Goal: Find contact information: Find contact information

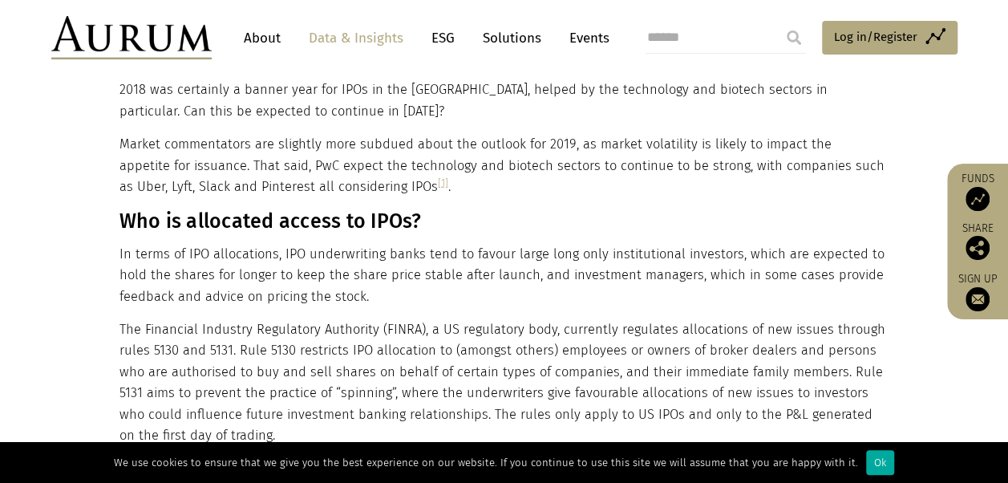
scroll to position [1809, 0]
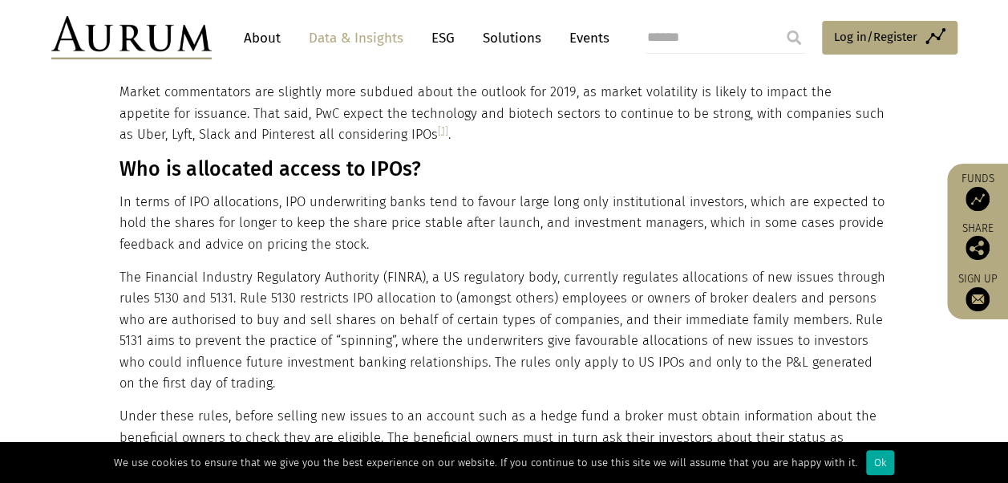
click at [971, 198] on img at bounding box center [977, 199] width 24 height 24
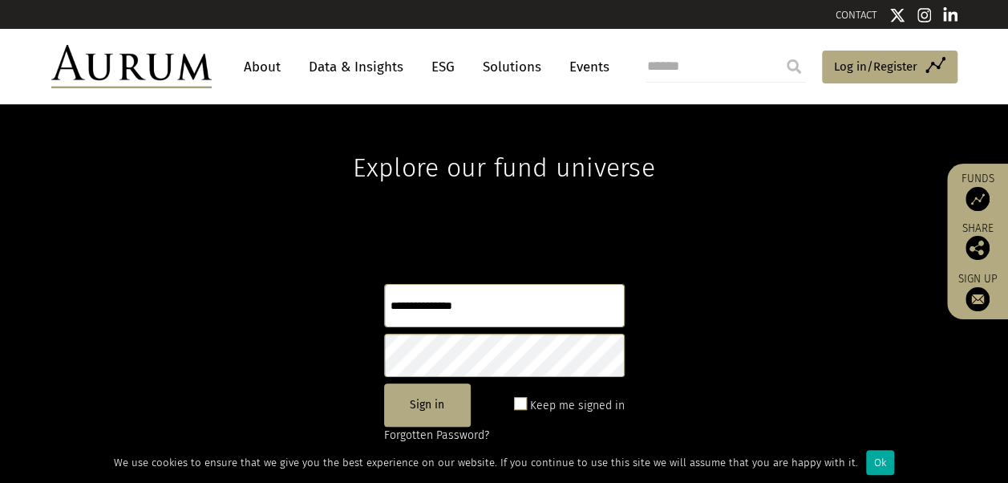
drag, startPoint x: 1019, startPoint y: 113, endPoint x: 1018, endPoint y: 200, distance: 87.4
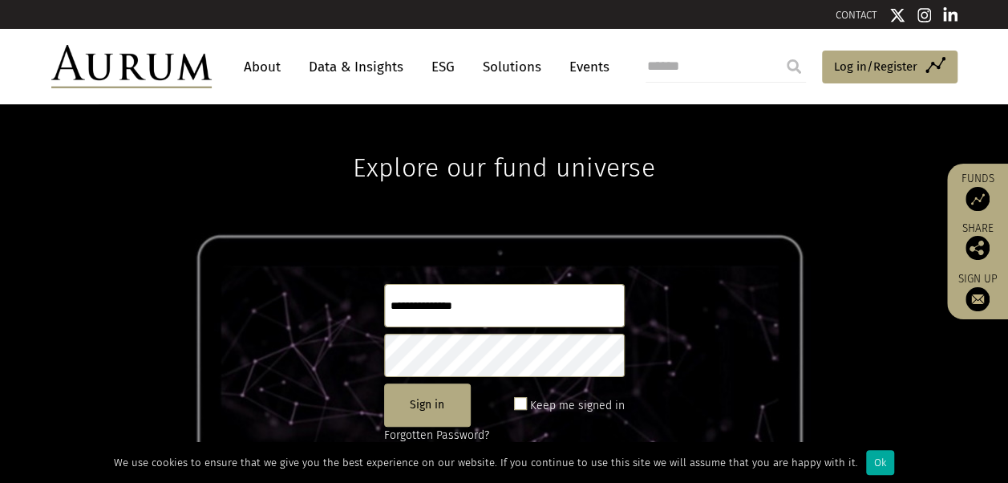
click at [1008, 215] on html "CONTACT About Data & Insights ESG Solutions Events Access Funds Log in/Register…" at bounding box center [504, 347] width 1008 height 695
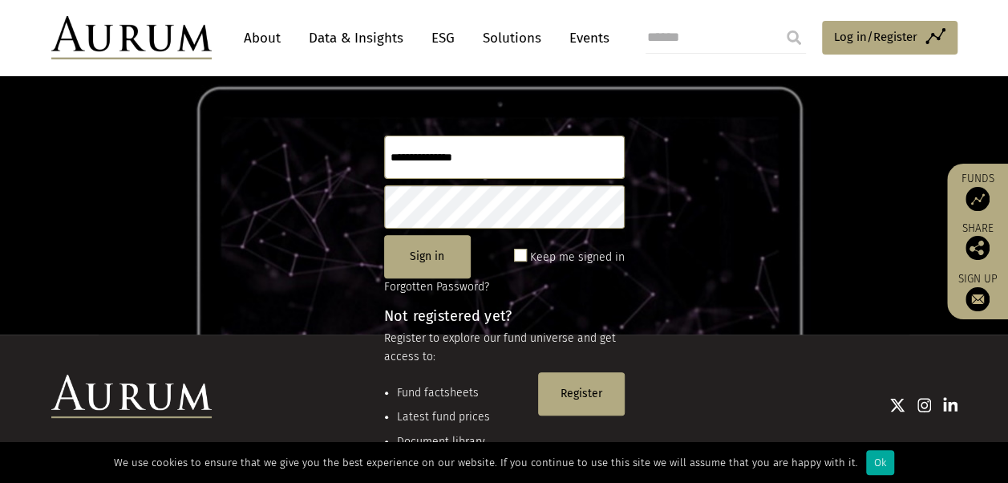
scroll to position [212, 0]
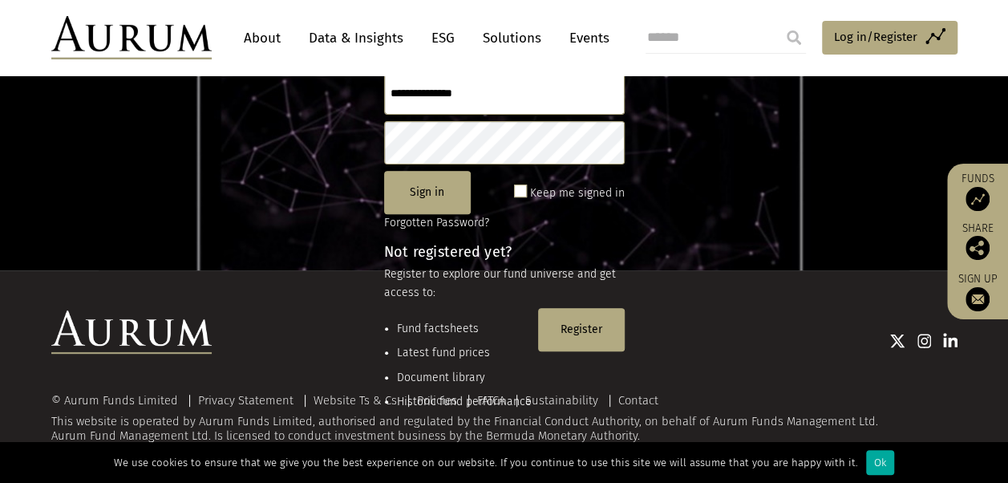
click at [432, 332] on div at bounding box center [585, 339] width 746 height 21
